Goal: Information Seeking & Learning: Check status

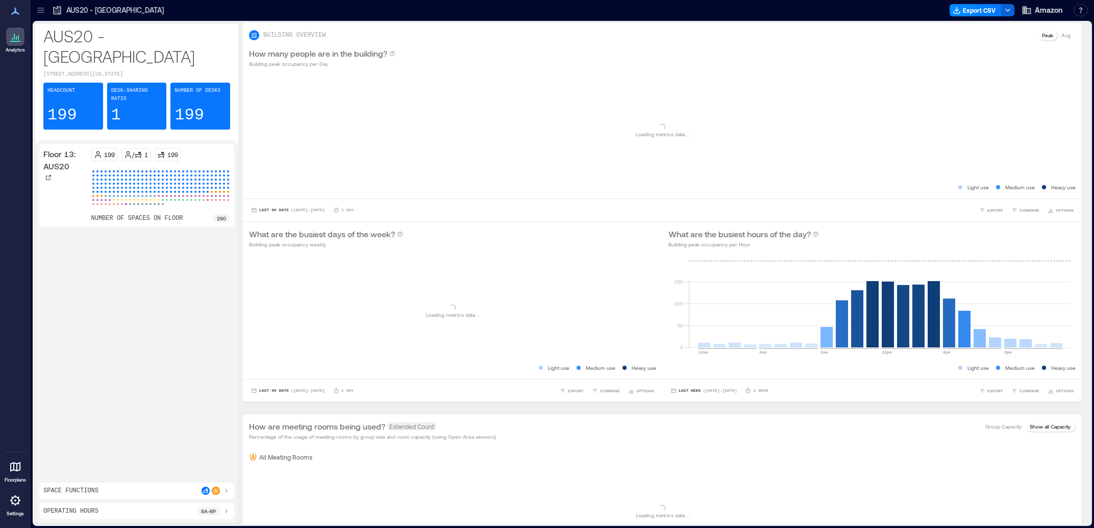
click at [39, 9] on icon at bounding box center [41, 10] width 10 height 10
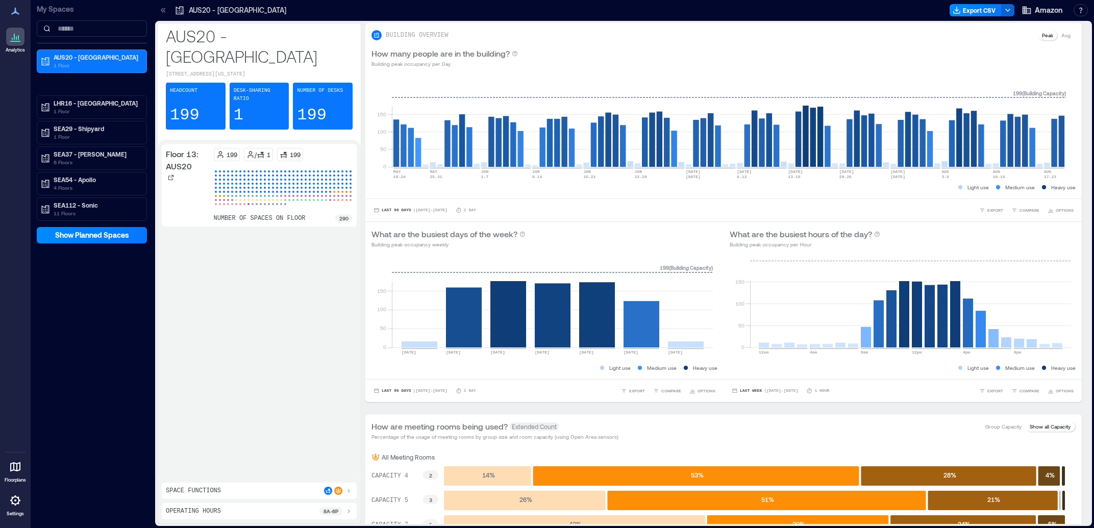
click at [15, 14] on icon at bounding box center [15, 11] width 12 height 12
click at [97, 160] on p "6 Floors" at bounding box center [97, 162] width 86 height 8
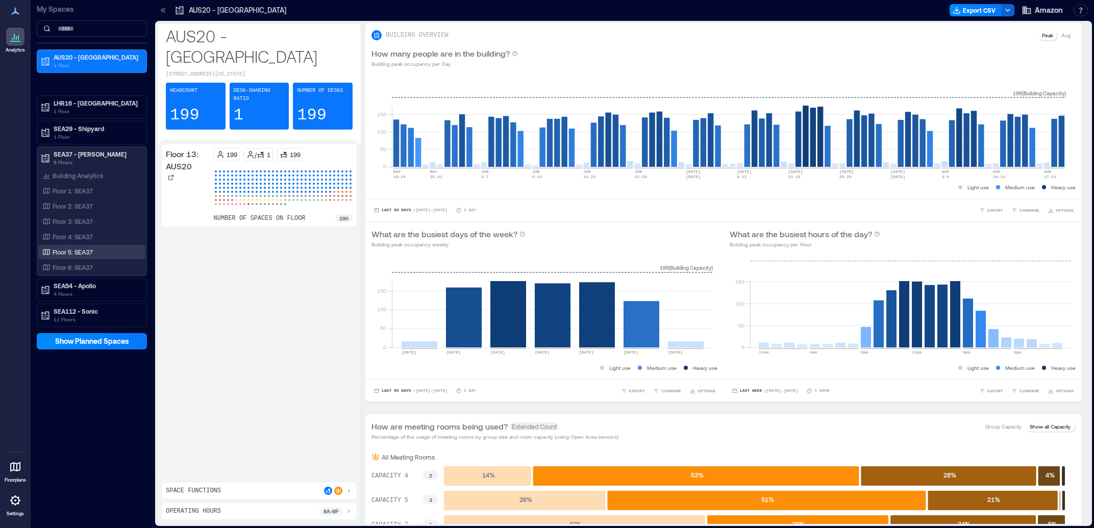
click at [83, 248] on div "Floor 5: SEA37" at bounding box center [89, 252] width 99 height 10
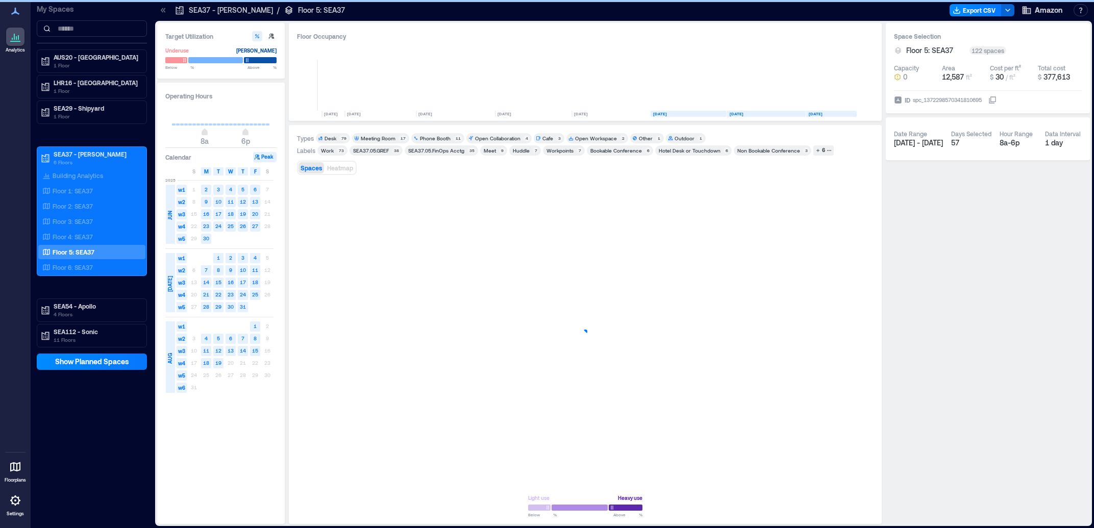
click at [20, 477] on link "Floorplans" at bounding box center [16, 471] width 28 height 32
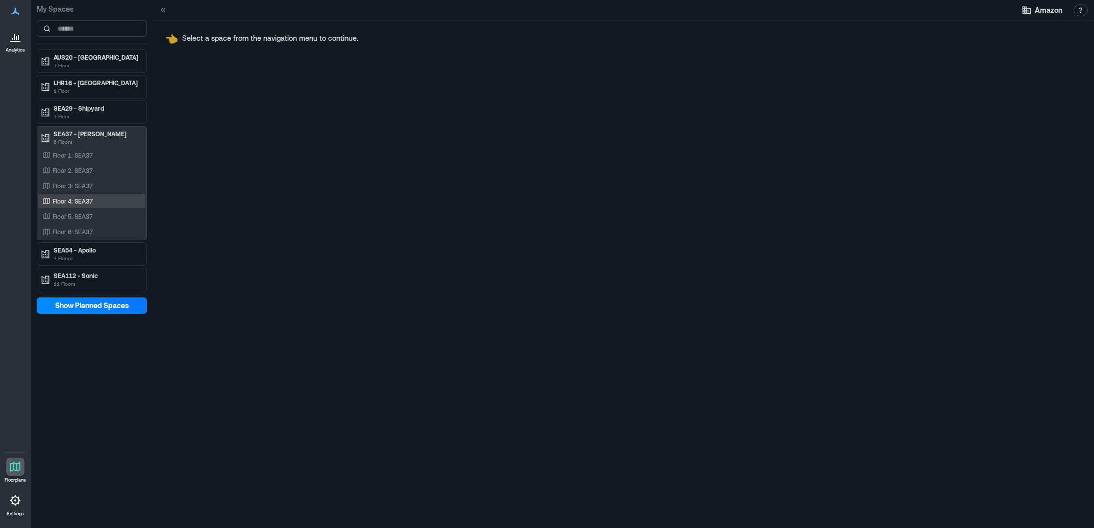
click at [97, 205] on div "Floor 4: SEA37" at bounding box center [89, 201] width 99 height 10
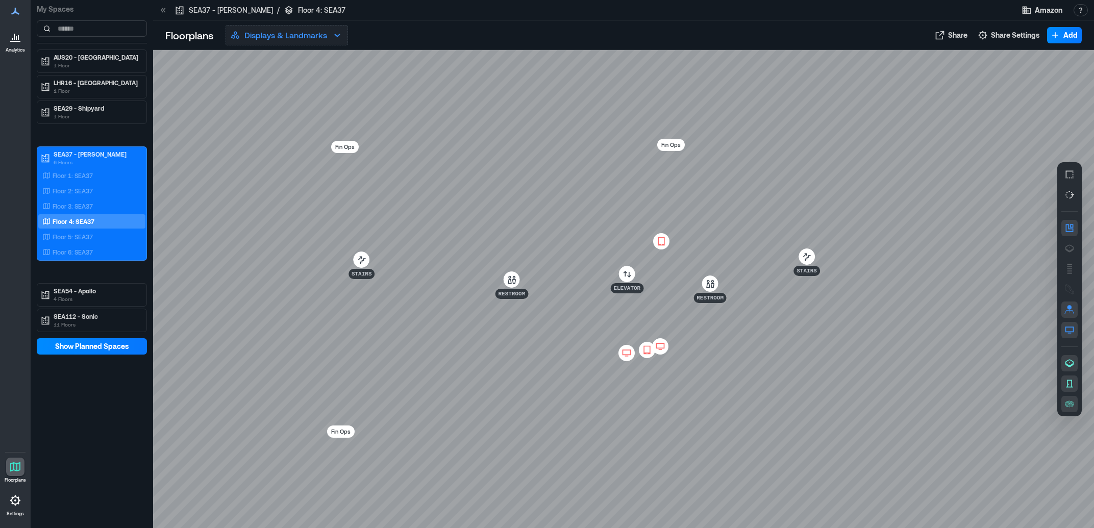
click at [337, 34] on icon "button" at bounding box center [337, 35] width 12 height 12
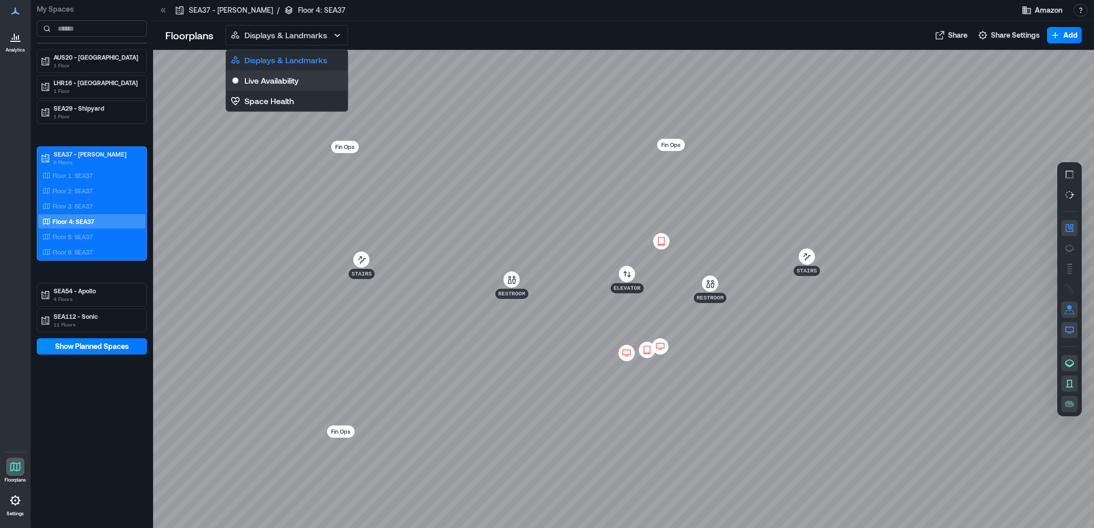
click at [263, 84] on p "Live Availability" at bounding box center [272, 81] width 54 height 12
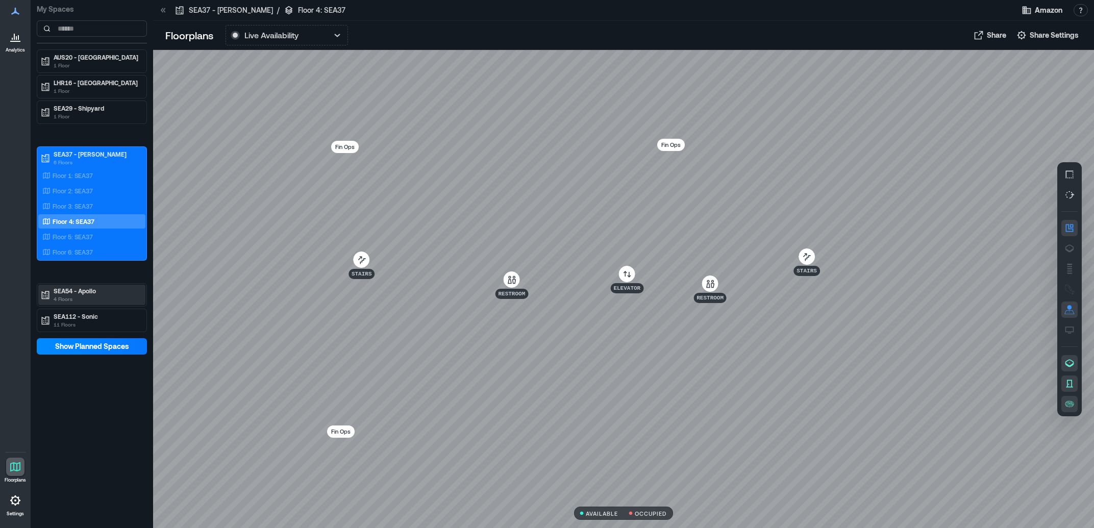
click at [127, 297] on p "4 Floors" at bounding box center [97, 299] width 86 height 8
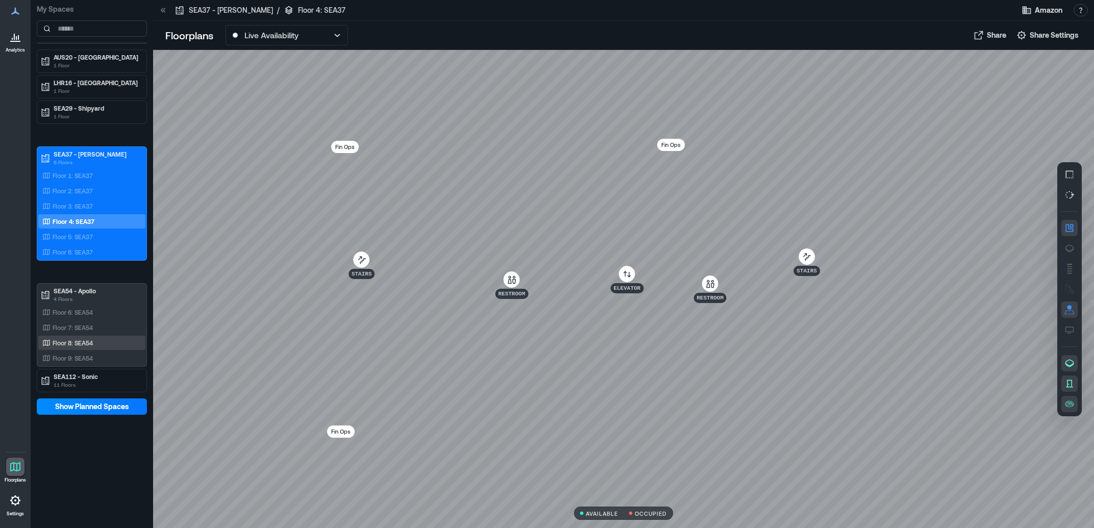
click at [94, 341] on div "Floor 8: SEA54" at bounding box center [89, 343] width 99 height 10
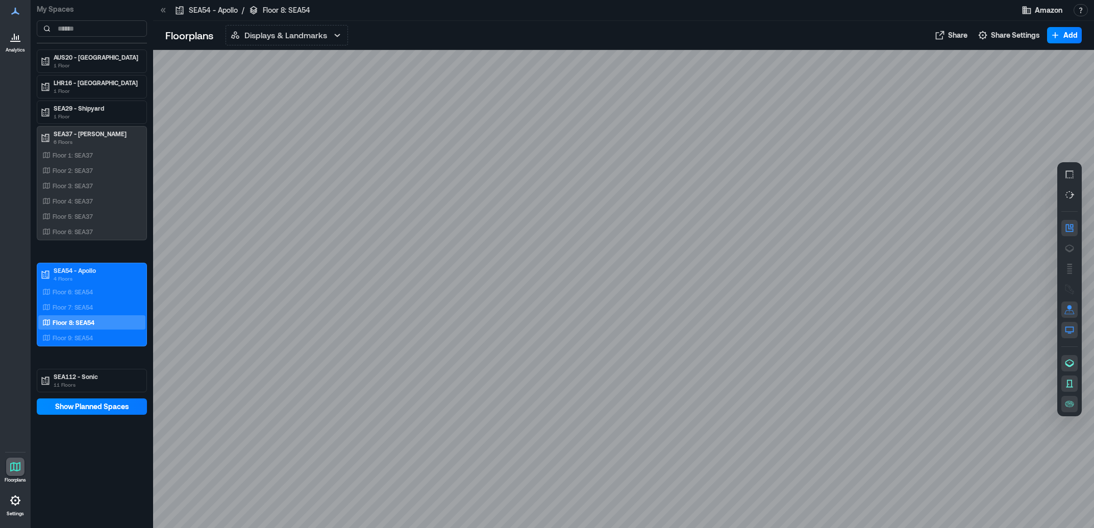
click at [353, 25] on div "Floorplans Displays & Landmarks Displays & Landmarks Live Availability Space He…" at bounding box center [623, 35] width 941 height 29
click at [329, 28] on button "Displays & Landmarks" at bounding box center [287, 35] width 123 height 20
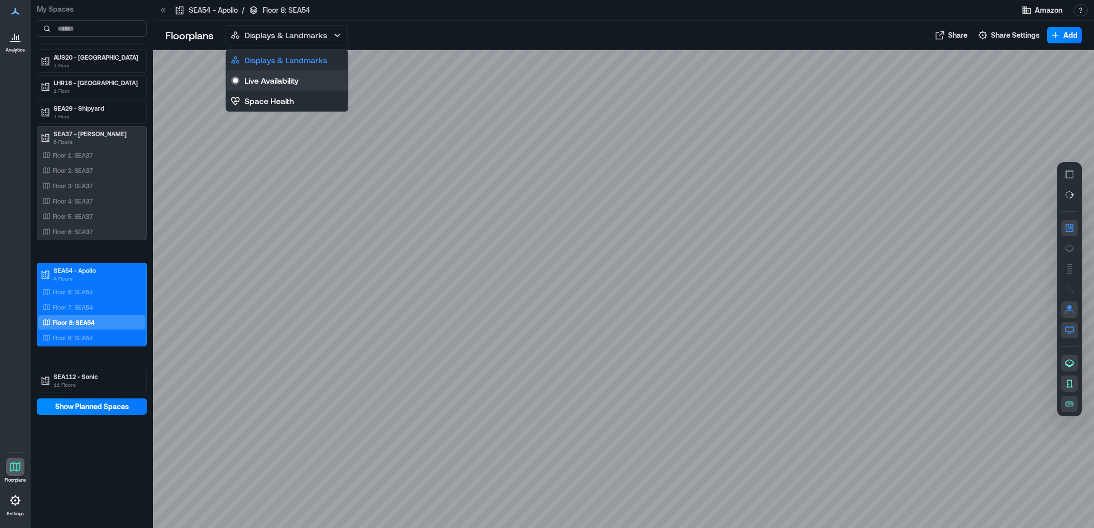
click at [315, 72] on button "Live Availability" at bounding box center [286, 80] width 121 height 20
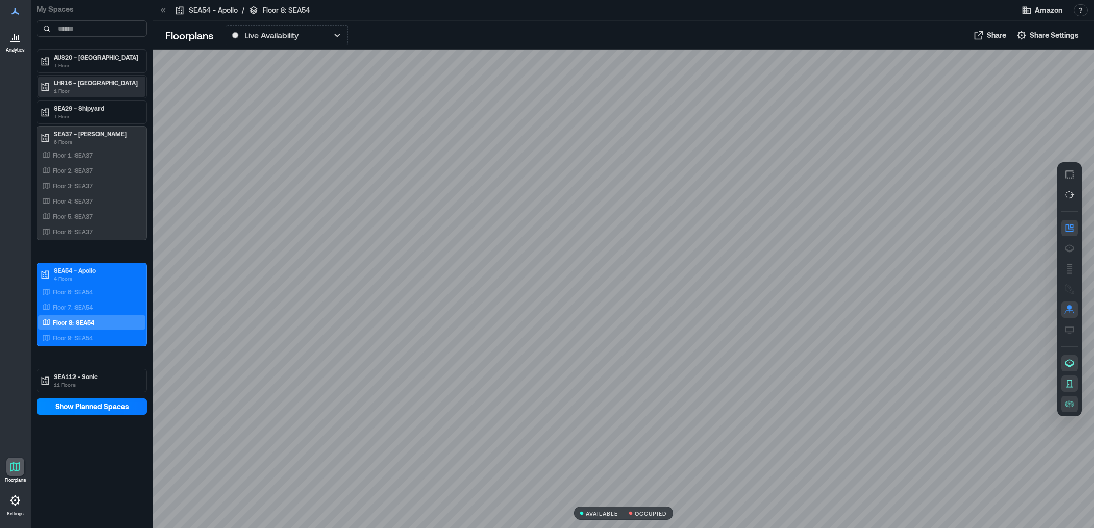
click at [102, 87] on p "LHR16 - [GEOGRAPHIC_DATA]" at bounding box center [97, 83] width 86 height 8
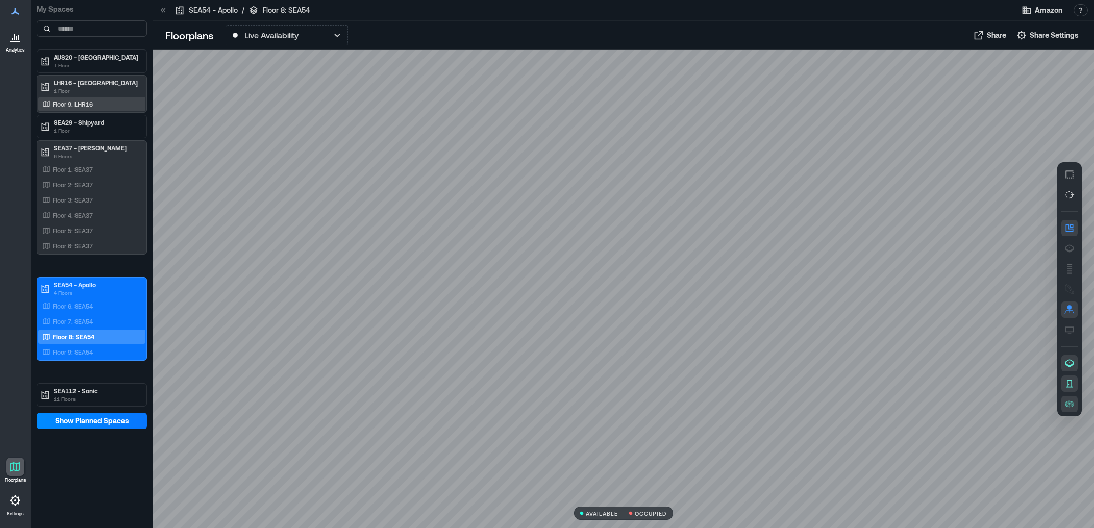
click at [109, 106] on div "Floor 9: LHR16" at bounding box center [89, 104] width 99 height 10
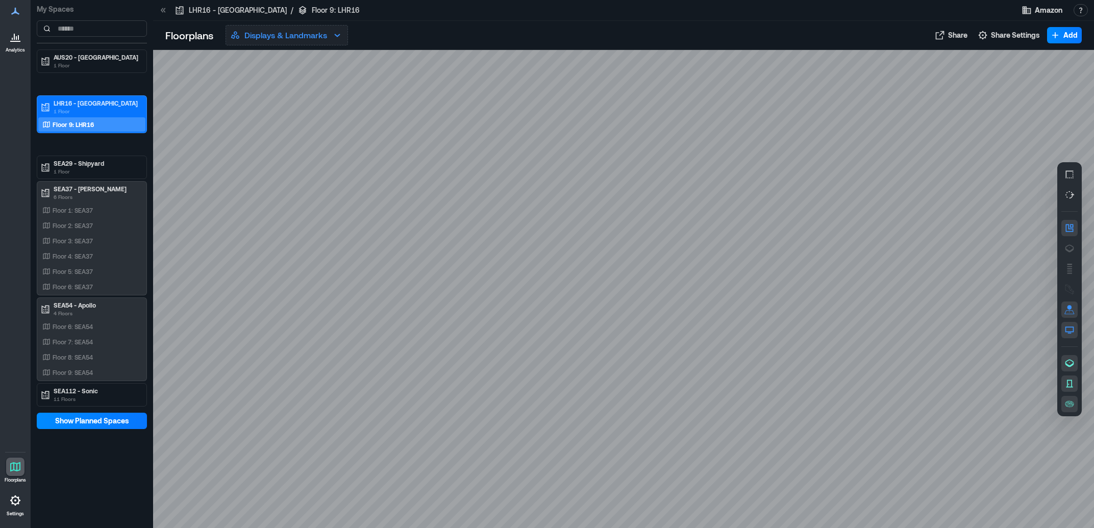
click at [326, 35] on p "Displays & Landmarks" at bounding box center [286, 35] width 83 height 12
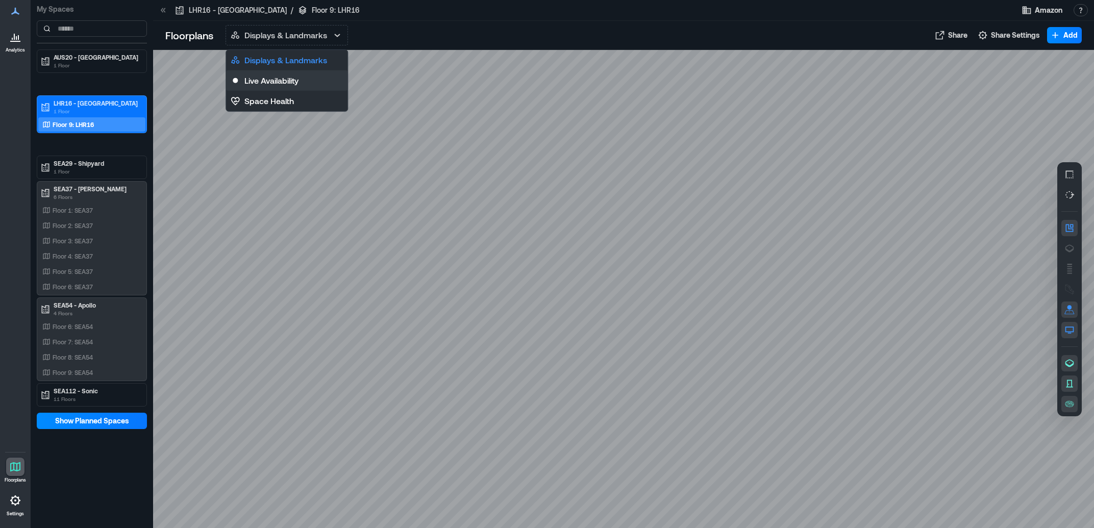
click at [307, 77] on button "Live Availability" at bounding box center [286, 80] width 121 height 20
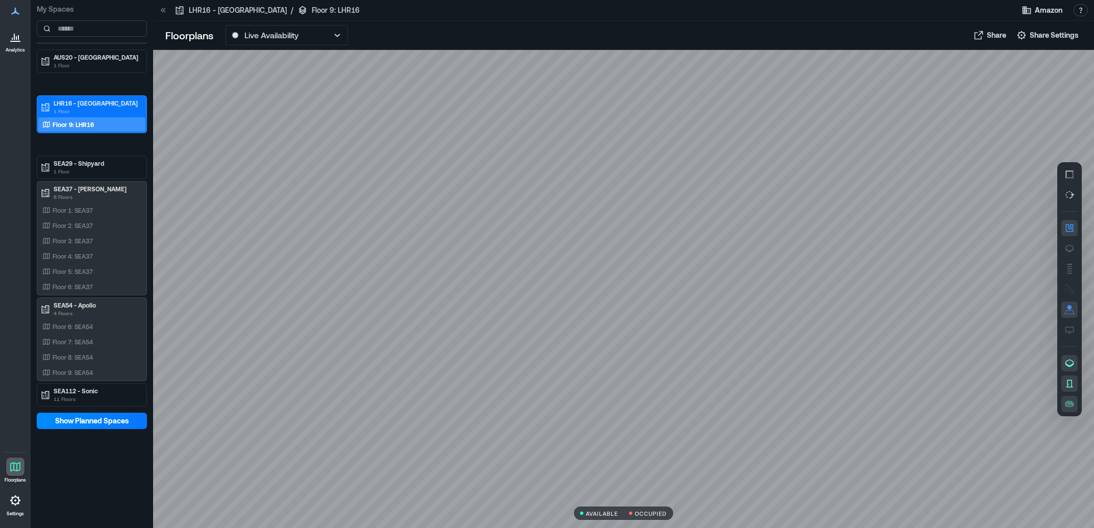
click at [350, 390] on div at bounding box center [623, 289] width 941 height 478
drag, startPoint x: 740, startPoint y: 242, endPoint x: 722, endPoint y: 239, distance: 17.7
drag, startPoint x: 469, startPoint y: 253, endPoint x: 395, endPoint y: 247, distance: 74.2
click at [1011, 62] on div at bounding box center [623, 289] width 941 height 478
click at [397, 311] on div at bounding box center [623, 289] width 941 height 478
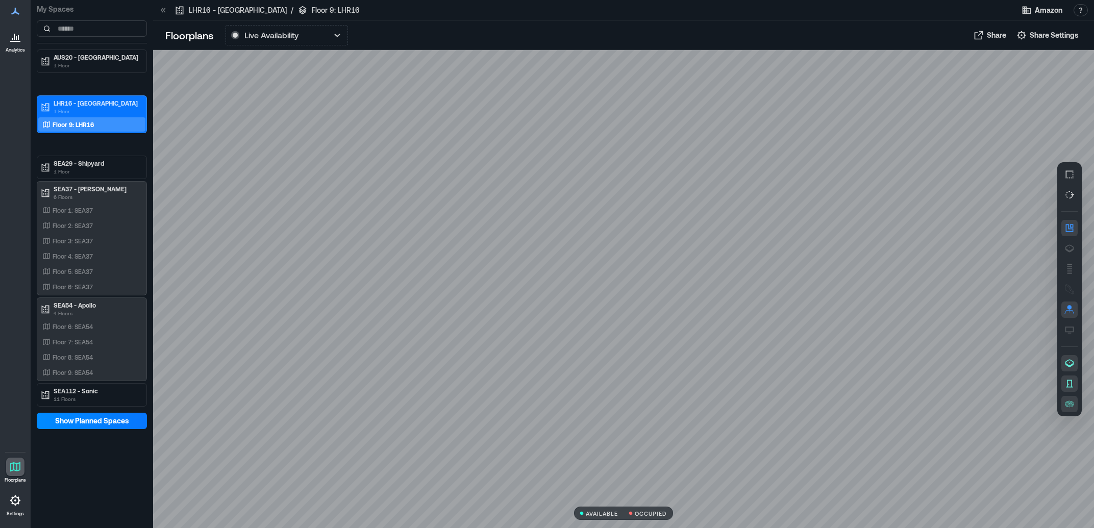
click at [351, 473] on div at bounding box center [623, 289] width 941 height 478
